Goal: Task Accomplishment & Management: Use online tool/utility

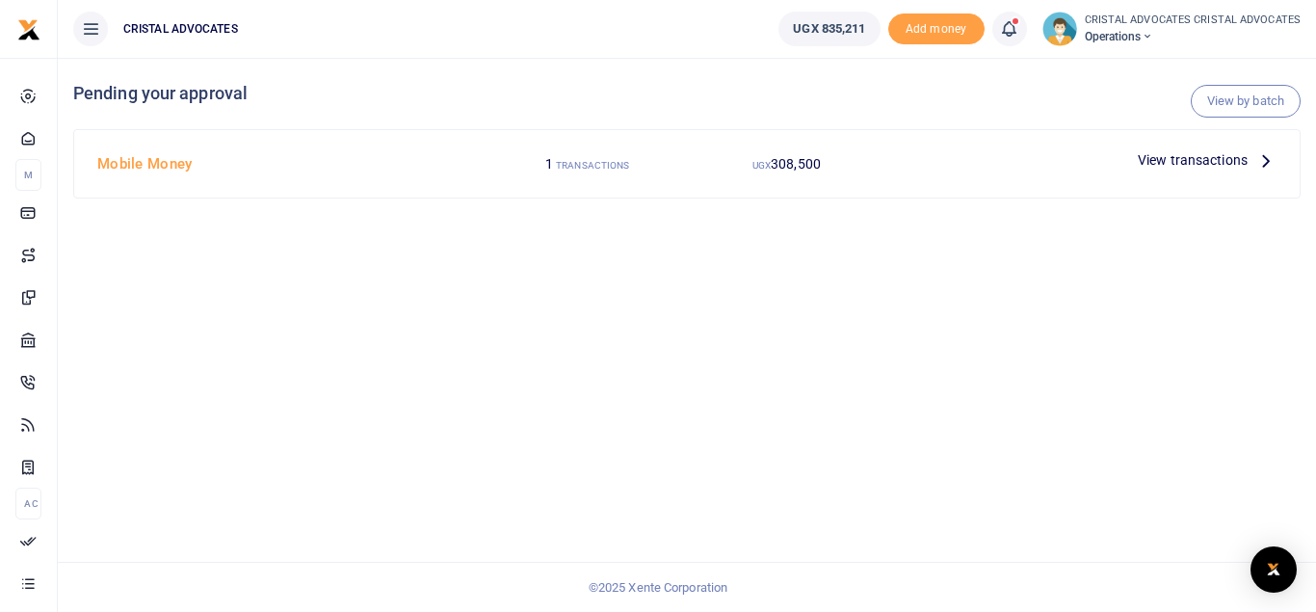
click at [1168, 152] on span "View transactions" at bounding box center [1192, 159] width 110 height 21
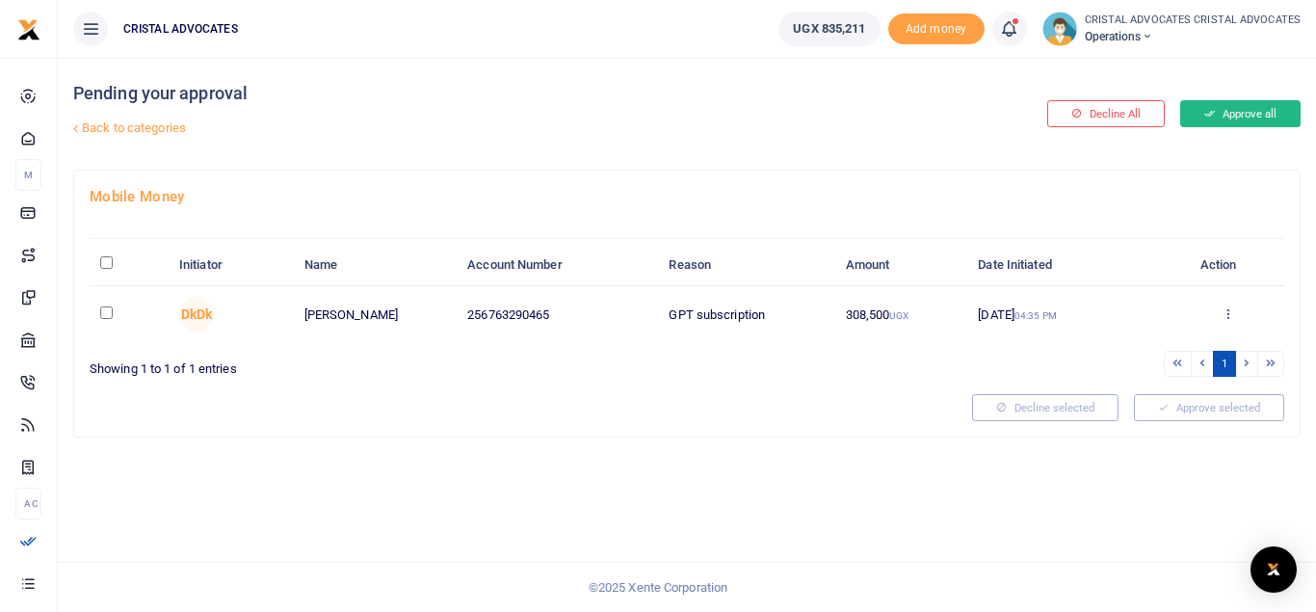
click at [1215, 117] on button "Approve all" at bounding box center [1240, 113] width 120 height 27
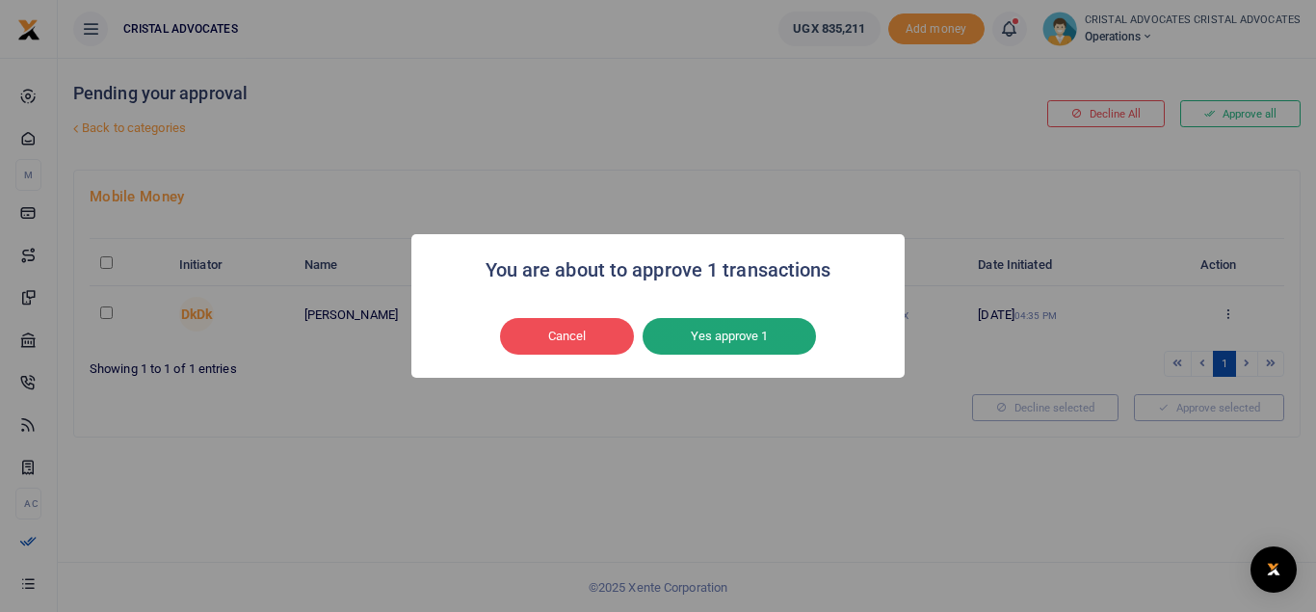
click at [727, 333] on button "Yes approve 1" at bounding box center [728, 336] width 173 height 37
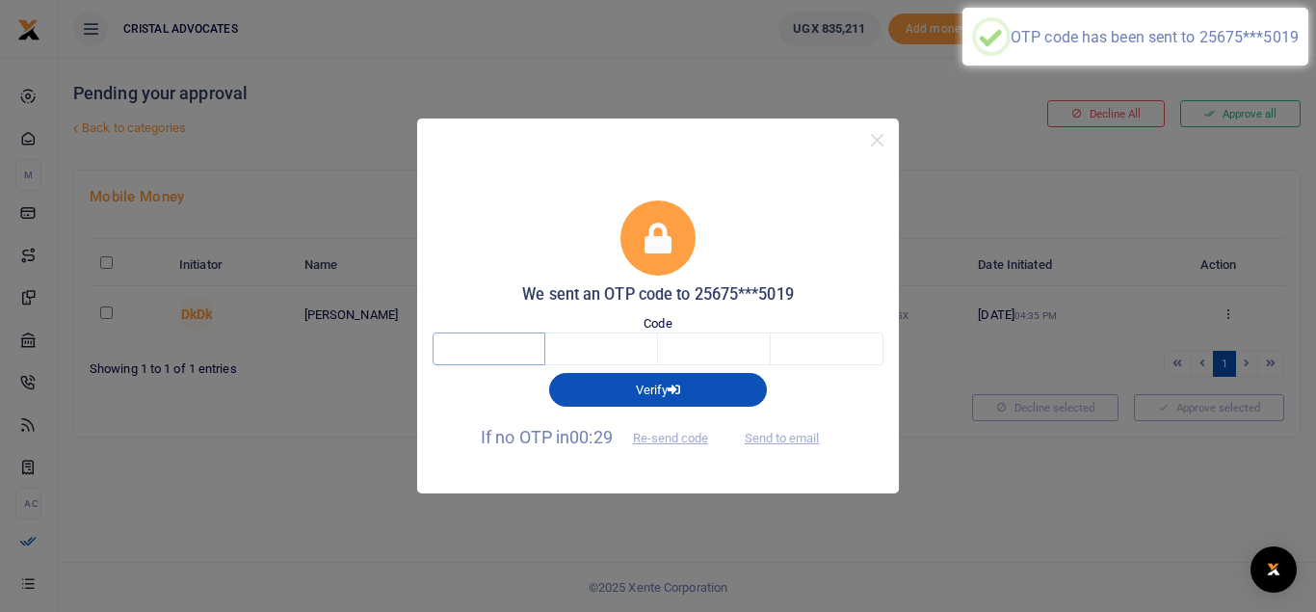
click at [487, 355] on input "text" at bounding box center [488, 348] width 113 height 33
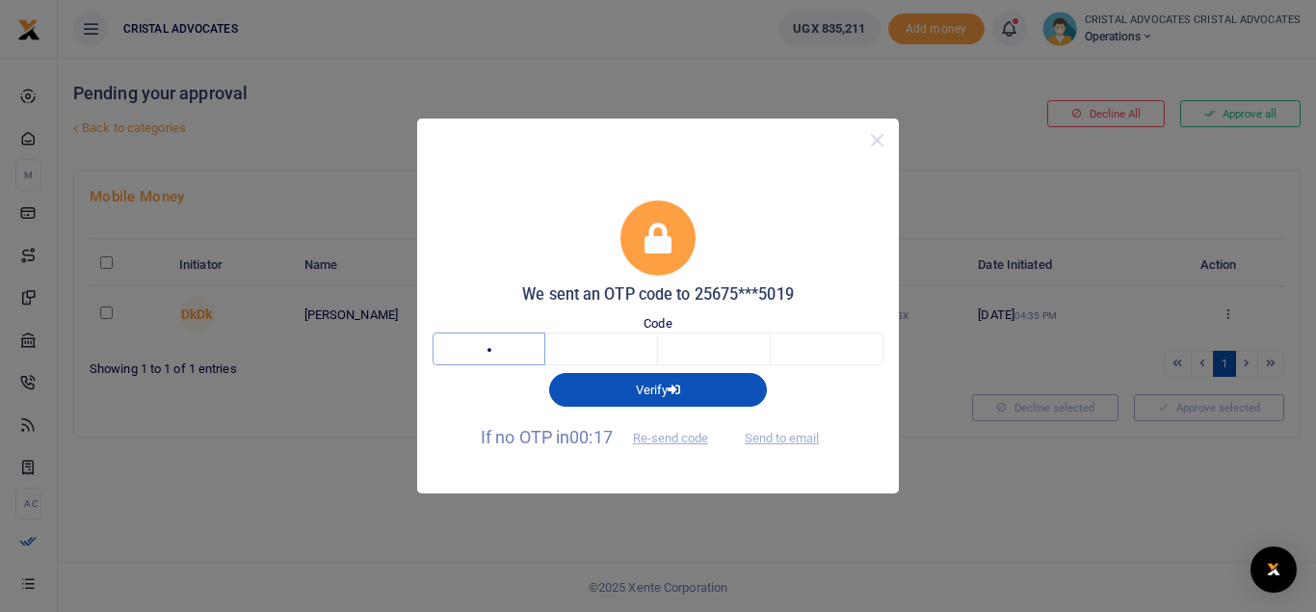
type input "1"
type input "0"
type input "6"
type input "4"
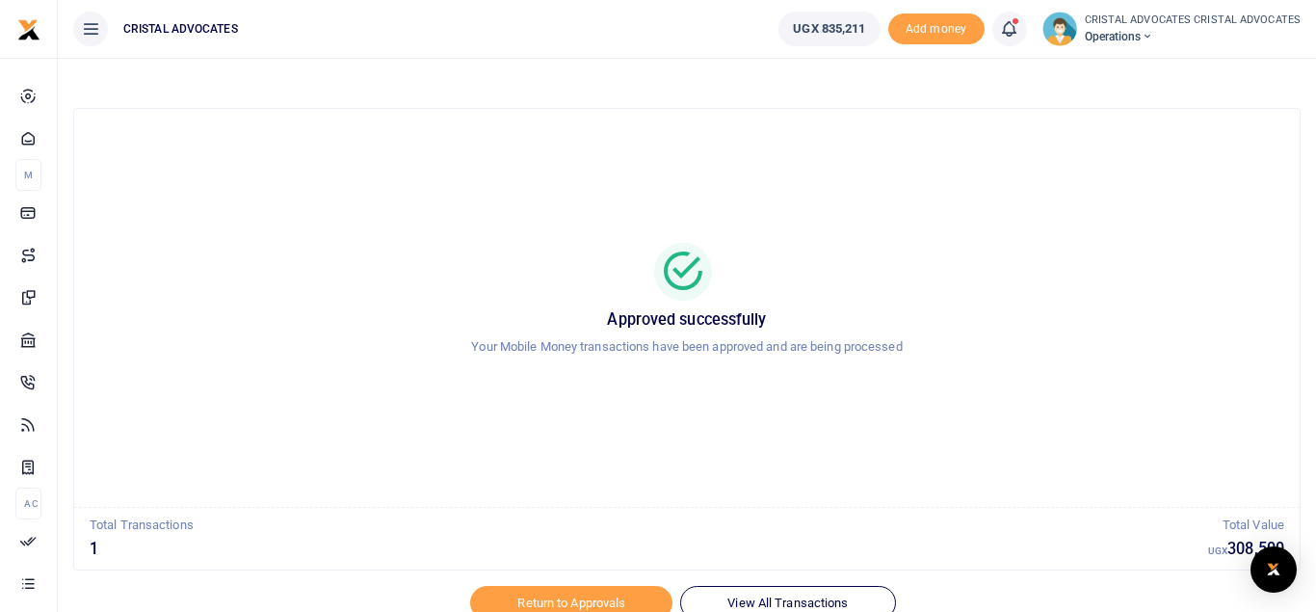
click at [1013, 23] on icon at bounding box center [1008, 28] width 19 height 21
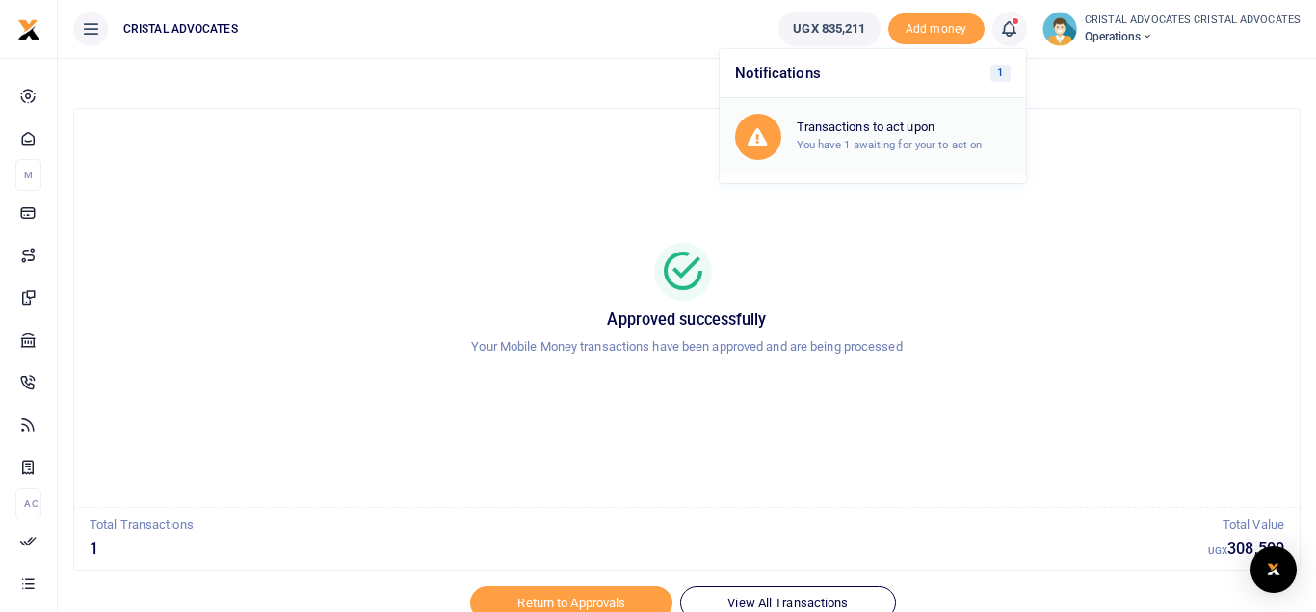
click at [956, 100] on link "Transactions to act upon You have 1 awaiting for your to act on" at bounding box center [872, 136] width 306 height 77
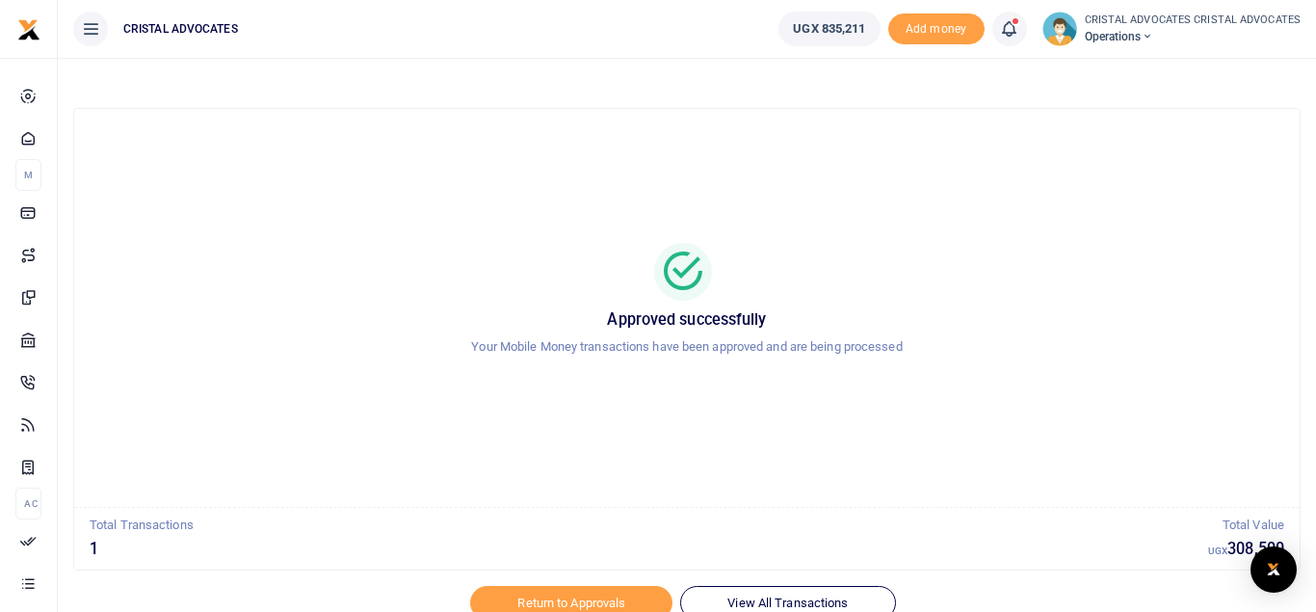
click at [1058, 153] on div "Approved successfully Your Mobile Money transactions have been approved and are…" at bounding box center [686, 307] width 1179 height 367
